Goal: Transaction & Acquisition: Purchase product/service

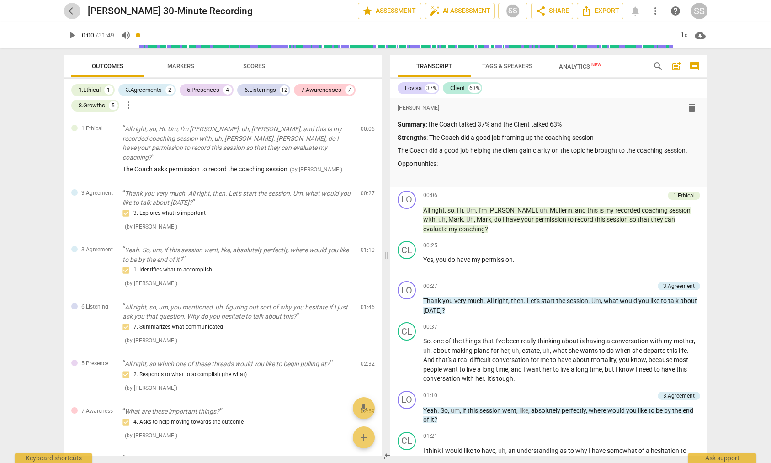
click at [71, 10] on span "arrow_back" at bounding box center [72, 10] width 11 height 11
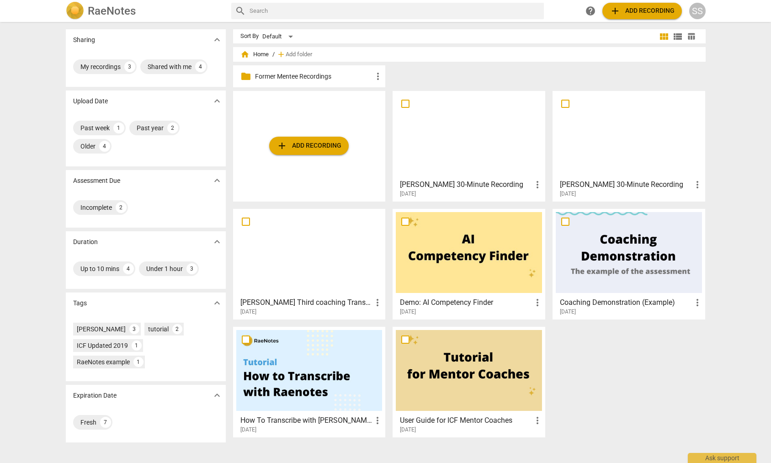
click at [319, 147] on span "add Add recording" at bounding box center [309, 145] width 65 height 11
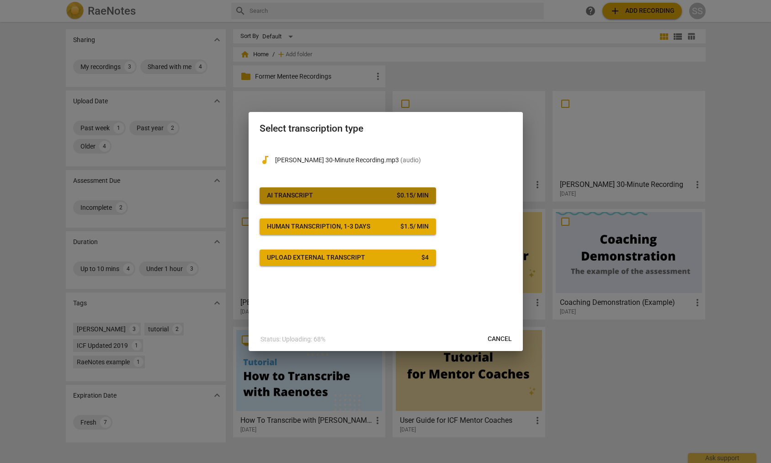
click at [413, 194] on div "$ 0.15 / min" at bounding box center [413, 195] width 32 height 9
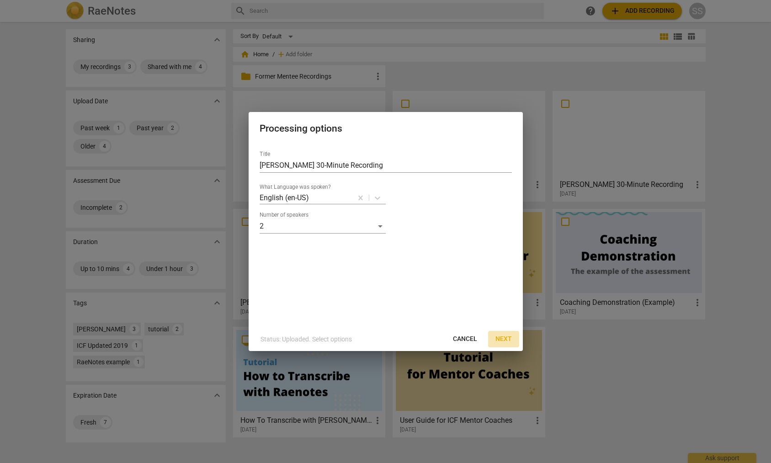
click at [499, 339] on span "Next" at bounding box center [504, 339] width 16 height 9
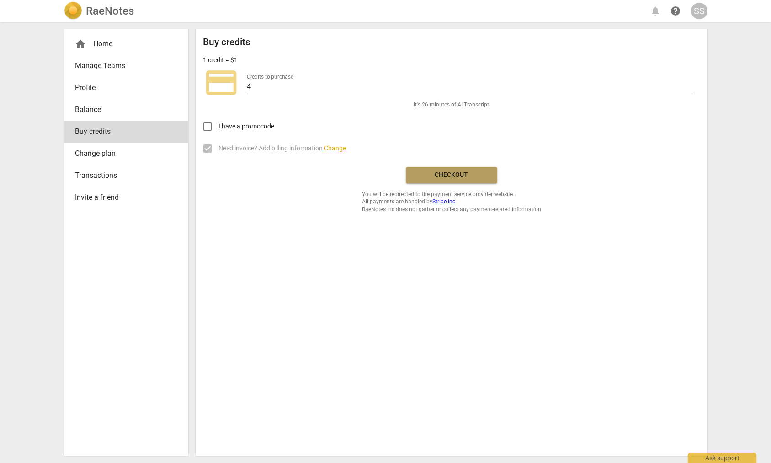
click at [457, 173] on span "Checkout" at bounding box center [451, 175] width 77 height 9
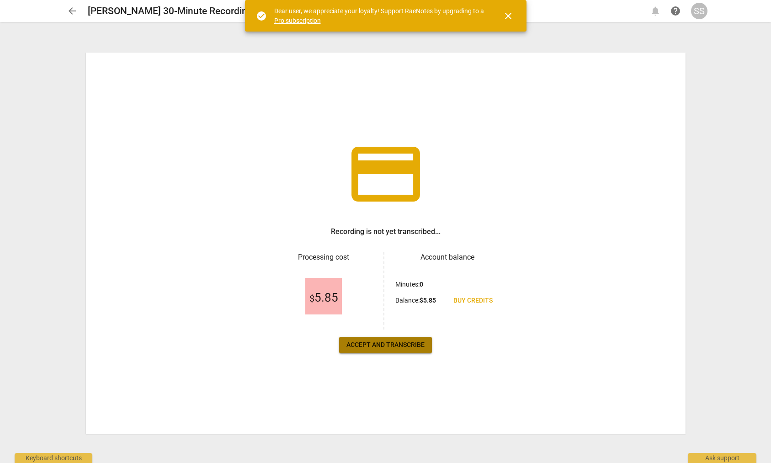
click at [387, 342] on span "Accept and transcribe" at bounding box center [386, 345] width 78 height 9
